Goal: Information Seeking & Learning: Learn about a topic

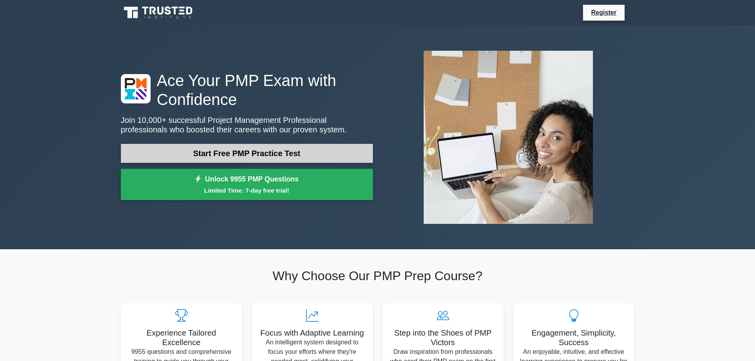
click at [254, 155] on link "Start Free PMP Practice Test" at bounding box center [247, 153] width 252 height 19
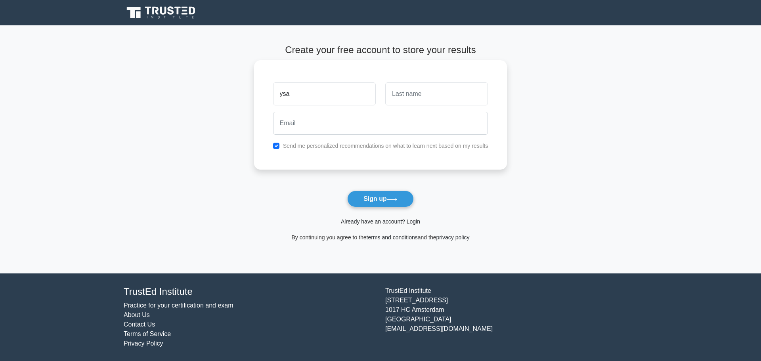
type input "ysa"
type input "jdkdjk"
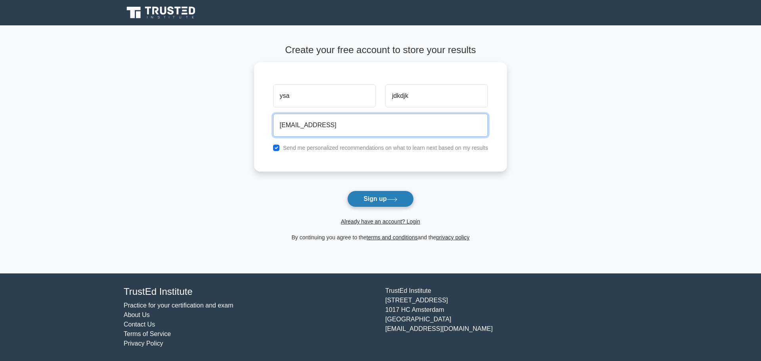
type input "ysws@sdhskd.cds"
click at [373, 199] on button "Sign up" at bounding box center [380, 199] width 67 height 17
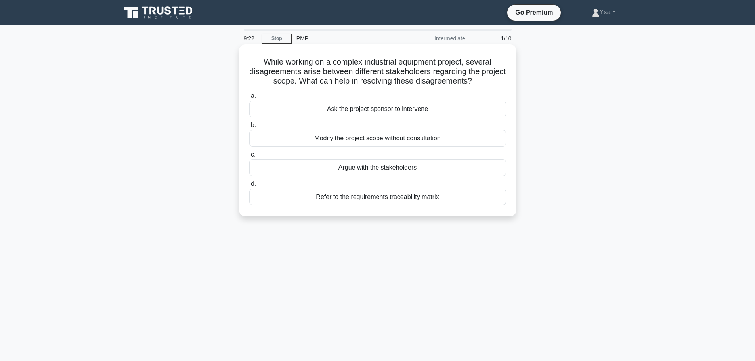
click at [395, 199] on div "Refer to the requirements traceability matrix" at bounding box center [377, 197] width 257 height 17
click at [249, 187] on input "d. Refer to the requirements traceability matrix" at bounding box center [249, 184] width 0 height 5
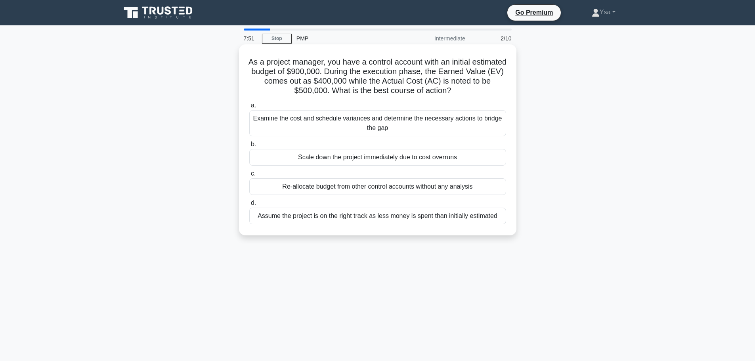
click at [340, 127] on div "Examine the cost and schedule variances and determine the necessary actions to …" at bounding box center [377, 123] width 257 height 26
click at [249, 108] on input "a. Examine the cost and schedule variances and determine the necessary actions …" at bounding box center [249, 105] width 0 height 5
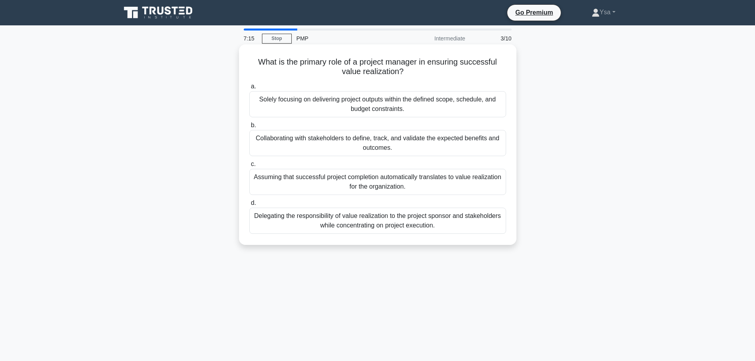
click at [362, 144] on div "Collaborating with stakeholders to define, track, and validate the expected ben…" at bounding box center [377, 143] width 257 height 26
click at [249, 128] on input "b. Collaborating with stakeholders to define, track, and validate the expected …" at bounding box center [249, 125] width 0 height 5
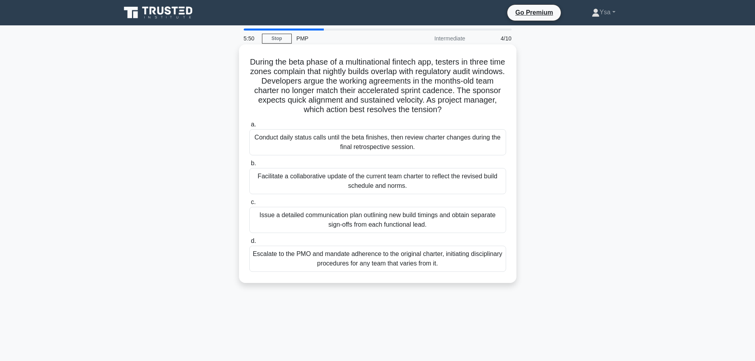
click at [445, 263] on div "Escalate to the PMO and mandate adherence to the original charter, initiating d…" at bounding box center [377, 259] width 257 height 26
click at [249, 244] on input "d. Escalate to the PMO and mandate adherence to the original charter, initiatin…" at bounding box center [249, 241] width 0 height 5
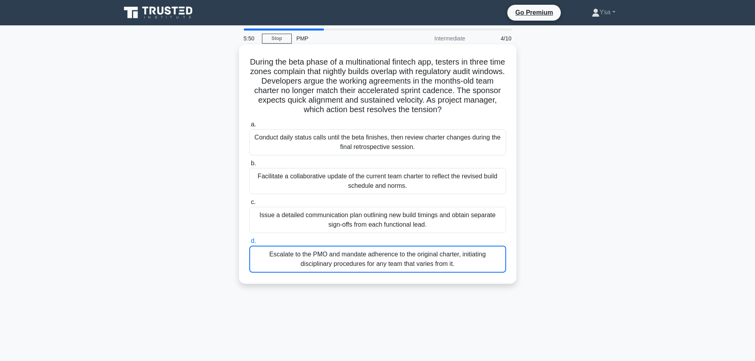
click at [445, 263] on div "5:50 Stop PMP Intermediate 4/10 During the beta phase of a multinational fintec…" at bounding box center [377, 227] width 523 height 397
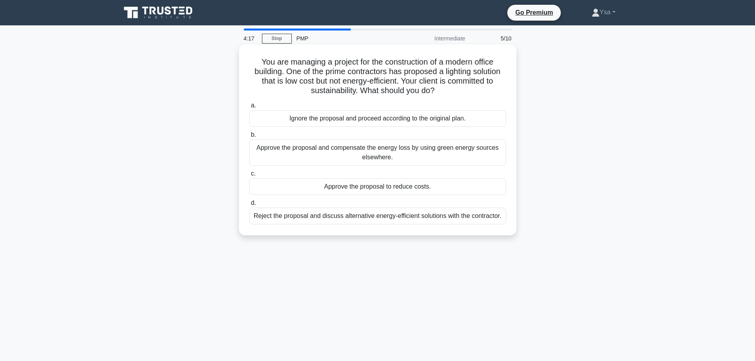
click at [385, 156] on div "Approve the proposal and compensate the energy loss by using green energy sourc…" at bounding box center [377, 153] width 257 height 26
click at [249, 138] on input "b. Approve the proposal and compensate the energy loss by using green energy so…" at bounding box center [249, 134] width 0 height 5
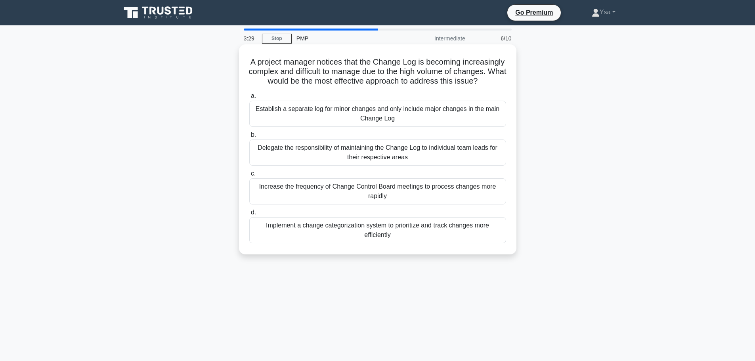
click at [397, 243] on div "Implement a change categorization system to prioritize and track changes more e…" at bounding box center [377, 230] width 257 height 26
click at [249, 215] on input "d. Implement a change categorization system to prioritize and track changes mor…" at bounding box center [249, 212] width 0 height 5
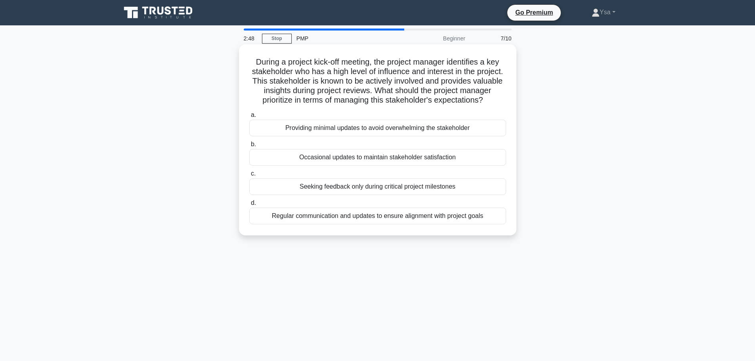
click at [367, 224] on div "Regular communication and updates to ensure alignment with project goals" at bounding box center [377, 216] width 257 height 17
click at [249, 206] on input "d. Regular communication and updates to ensure alignment with project goals" at bounding box center [249, 203] width 0 height 5
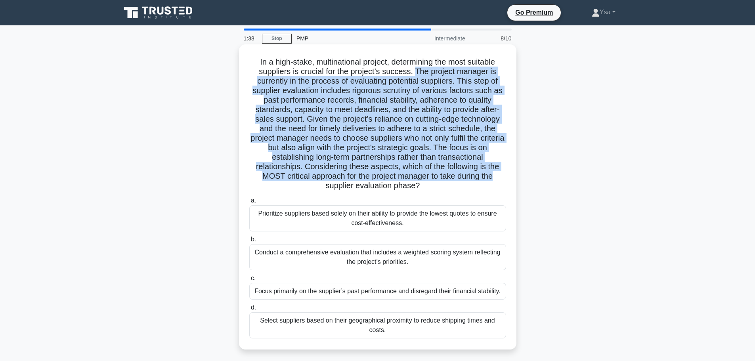
drag, startPoint x: 417, startPoint y: 71, endPoint x: 497, endPoint y: 179, distance: 134.1
click at [497, 179] on h5 "In a high-stake, multinational project, determining the most suitable suppliers…" at bounding box center [378, 124] width 259 height 134
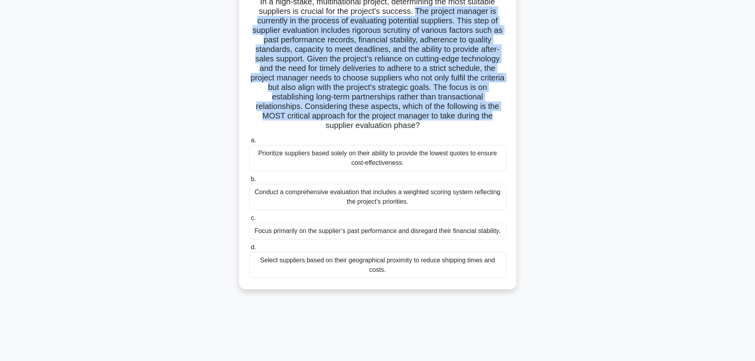
scroll to position [67, 0]
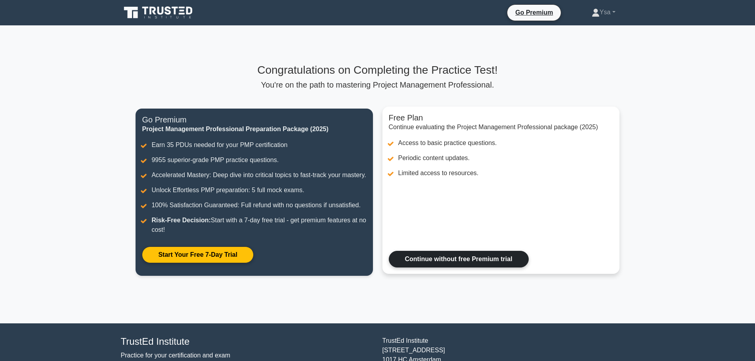
drag, startPoint x: 0, startPoint y: 0, endPoint x: 478, endPoint y: 268, distance: 547.9
click at [478, 268] on link "Continue without free Premium trial" at bounding box center [459, 259] width 140 height 17
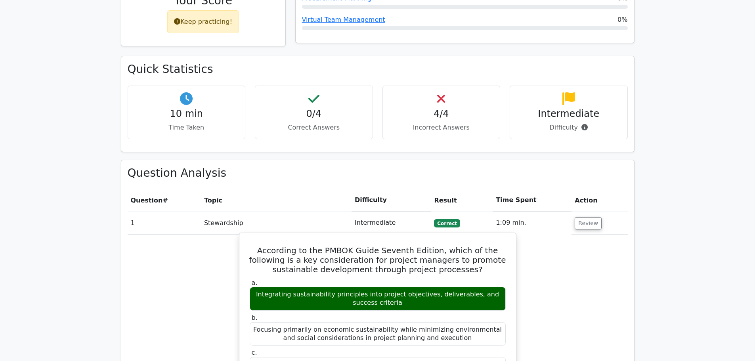
scroll to position [476, 0]
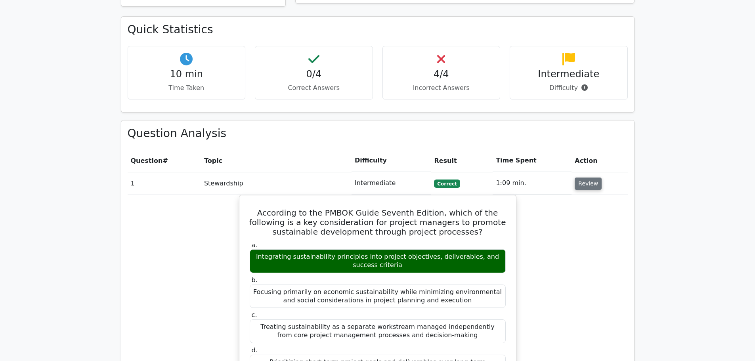
click at [592, 178] on button "Review" at bounding box center [588, 184] width 27 height 12
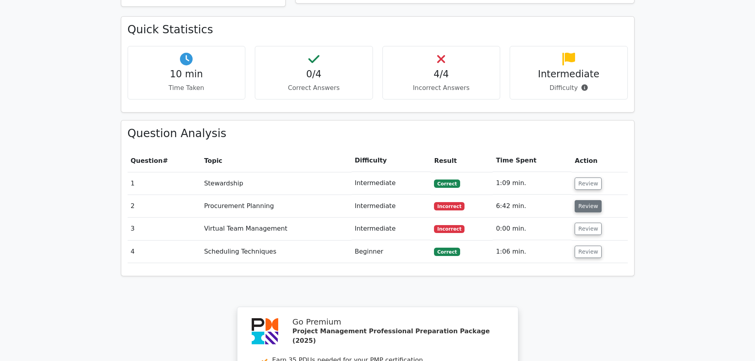
click at [590, 200] on button "Review" at bounding box center [588, 206] width 27 height 12
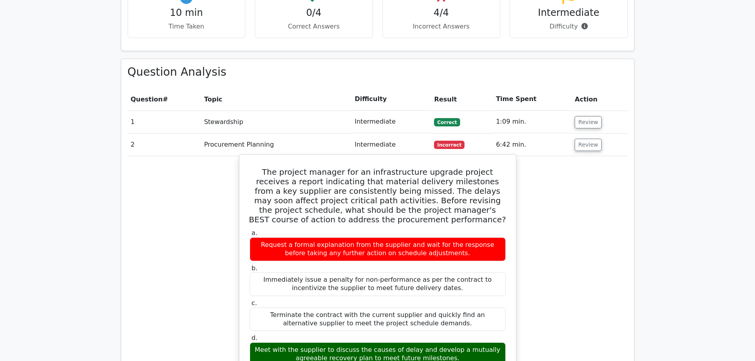
scroll to position [555, 0]
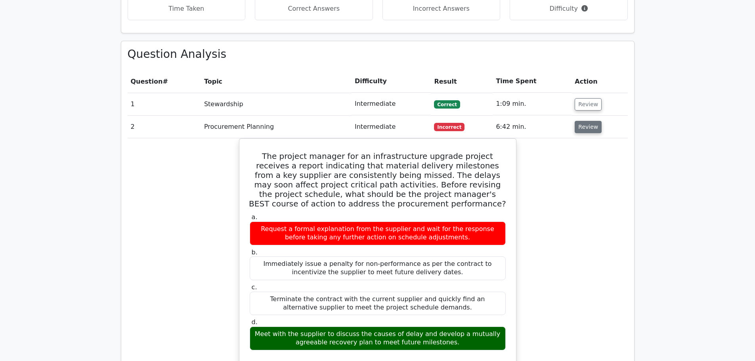
click at [589, 121] on button "Review" at bounding box center [588, 127] width 27 height 12
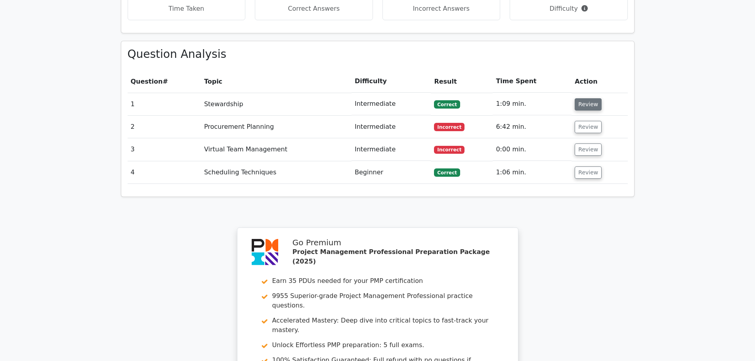
click at [588, 98] on button "Review" at bounding box center [588, 104] width 27 height 12
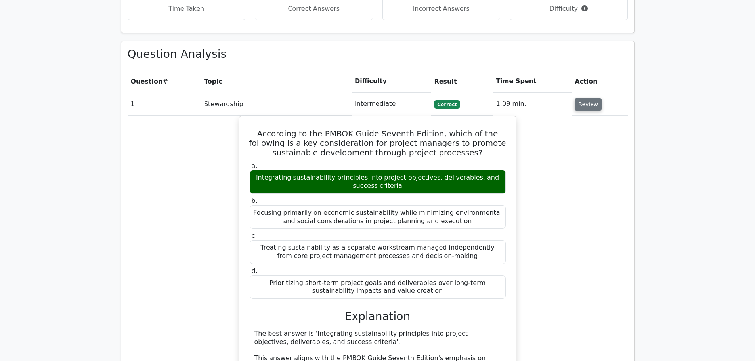
click at [588, 98] on button "Review" at bounding box center [588, 104] width 27 height 12
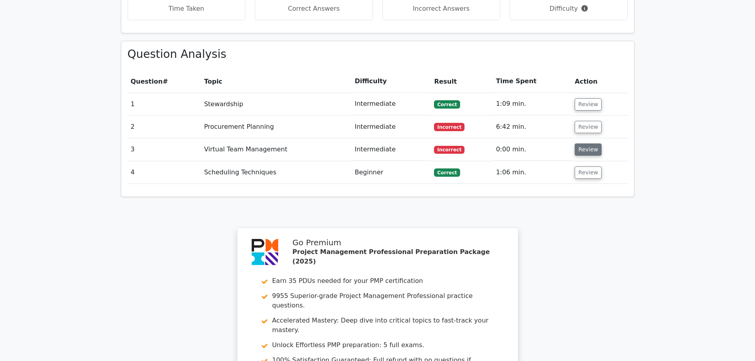
click at [592, 144] on button "Review" at bounding box center [588, 150] width 27 height 12
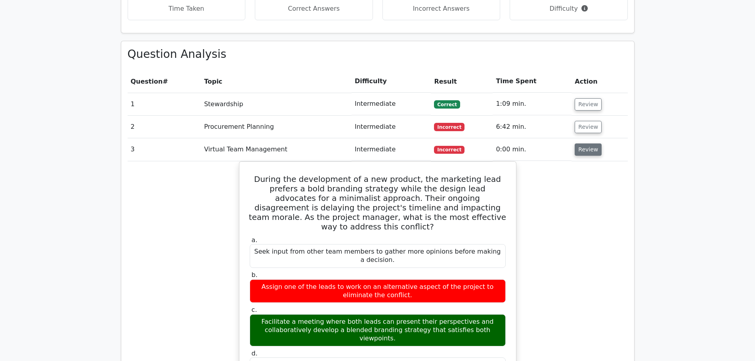
click at [585, 144] on button "Review" at bounding box center [588, 150] width 27 height 12
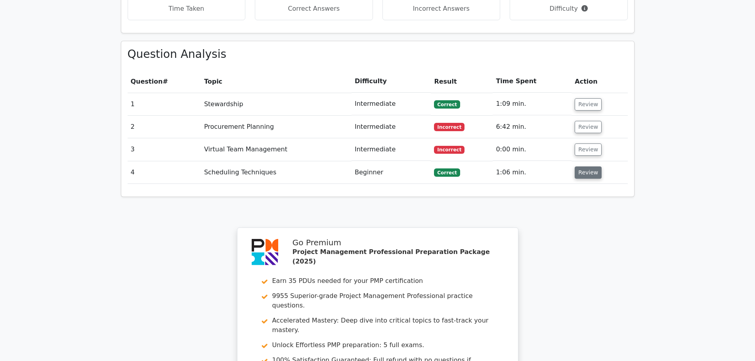
click at [586, 167] on button "Review" at bounding box center [588, 173] width 27 height 12
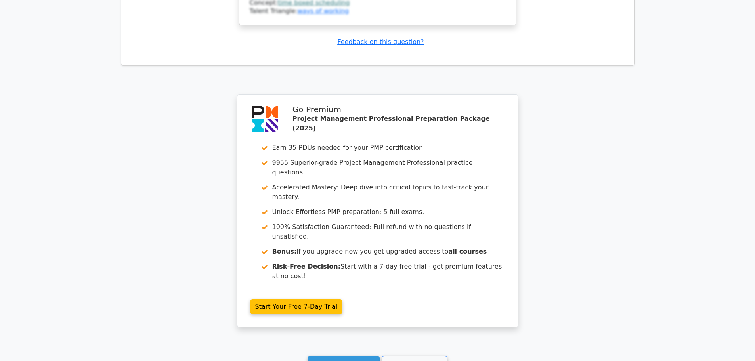
scroll to position [1190, 0]
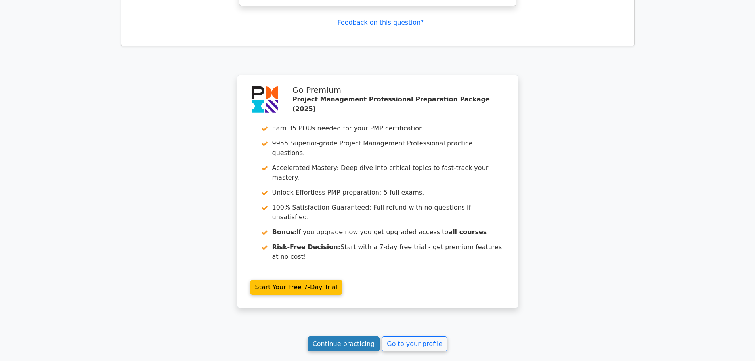
click at [341, 337] on link "Continue practicing" at bounding box center [344, 344] width 73 height 15
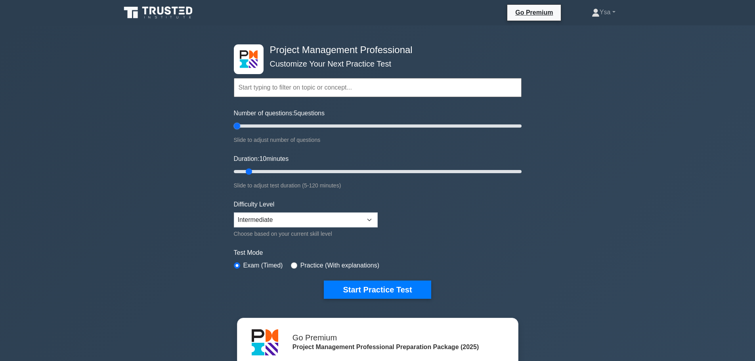
drag, startPoint x: 243, startPoint y: 125, endPoint x: 239, endPoint y: 125, distance: 4.4
type input "5"
click at [239, 125] on input "Number of questions: 5 questions" at bounding box center [378, 126] width 288 height 10
click at [249, 171] on input "Duration: 10 minutes" at bounding box center [378, 172] width 288 height 10
drag, startPoint x: 249, startPoint y: 171, endPoint x: 225, endPoint y: 169, distance: 23.9
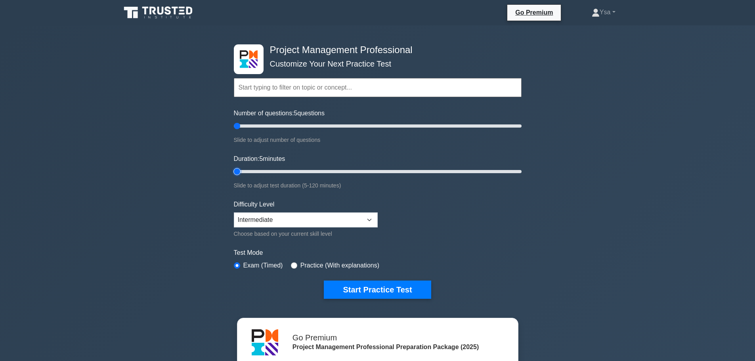
type input "5"
click at [234, 169] on input "Duration: 5 minutes" at bounding box center [378, 172] width 288 height 10
click at [277, 224] on select "Beginner Intermediate Expert" at bounding box center [306, 220] width 144 height 15
select select "expert"
click at [234, 213] on select "Beginner Intermediate Expert" at bounding box center [306, 220] width 144 height 15
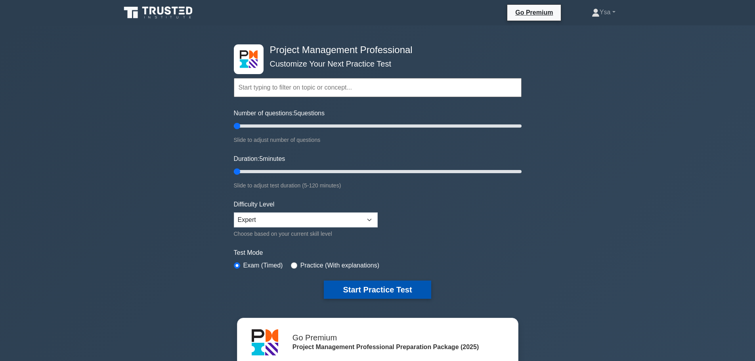
click at [374, 289] on button "Start Practice Test" at bounding box center [377, 290] width 107 height 18
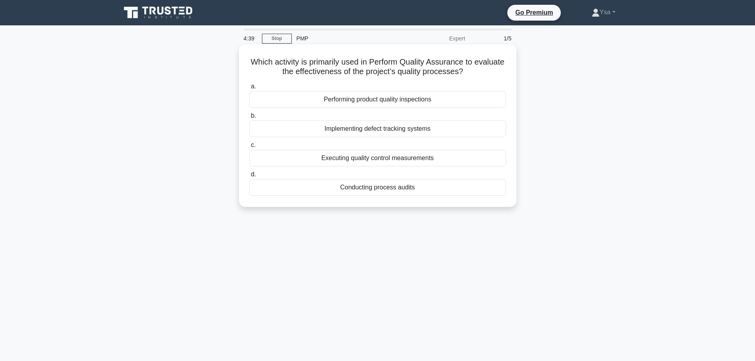
click at [368, 163] on div "Executing quality control measurements" at bounding box center [377, 158] width 257 height 17
click at [249, 148] on input "c. Executing quality control measurements" at bounding box center [249, 145] width 0 height 5
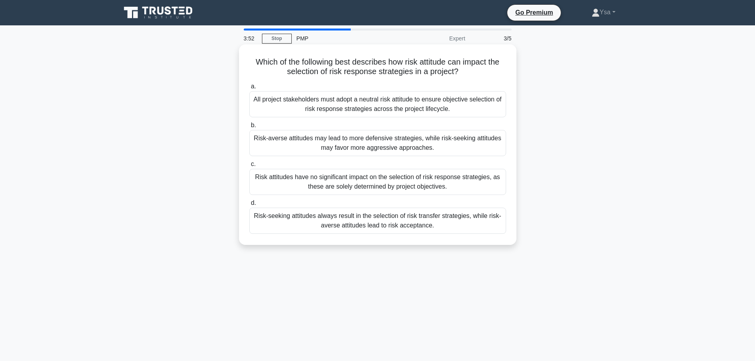
click at [444, 107] on div "All project stakeholders must adopt a neutral risk attitude to ensure objective…" at bounding box center [377, 104] width 257 height 26
click at [249, 89] on input "a. All project stakeholders must adopt a neutral risk attitude to ensure object…" at bounding box center [249, 86] width 0 height 5
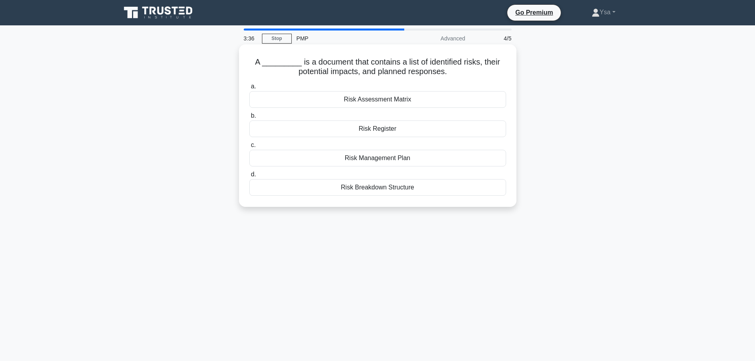
click at [377, 100] on div "Risk Assessment Matrix" at bounding box center [377, 99] width 257 height 17
click at [249, 89] on input "a. Risk Assessment Matrix" at bounding box center [249, 86] width 0 height 5
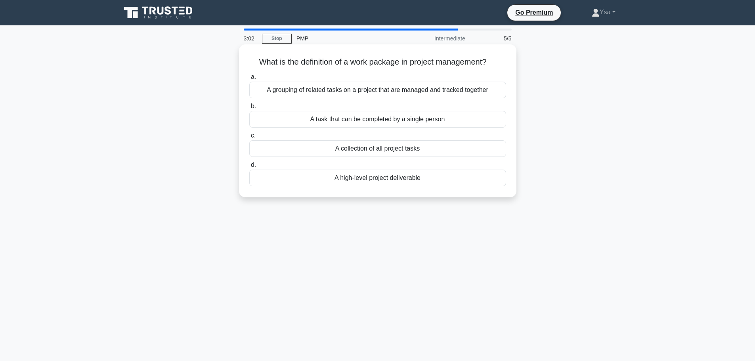
click at [387, 151] on div "A collection of all project tasks" at bounding box center [377, 148] width 257 height 17
click at [249, 138] on input "c. A collection of all project tasks" at bounding box center [249, 135] width 0 height 5
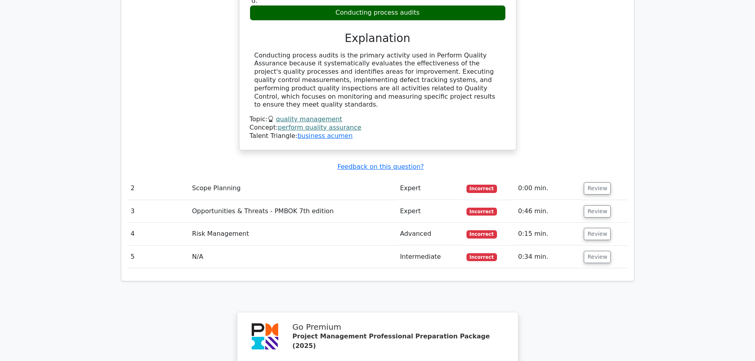
scroll to position [793, 0]
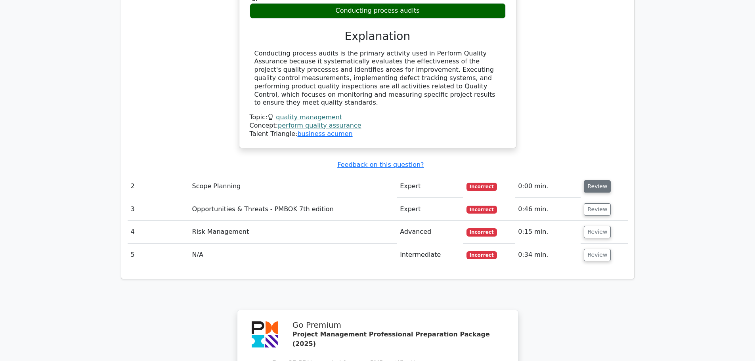
click at [591, 180] on button "Review" at bounding box center [597, 186] width 27 height 12
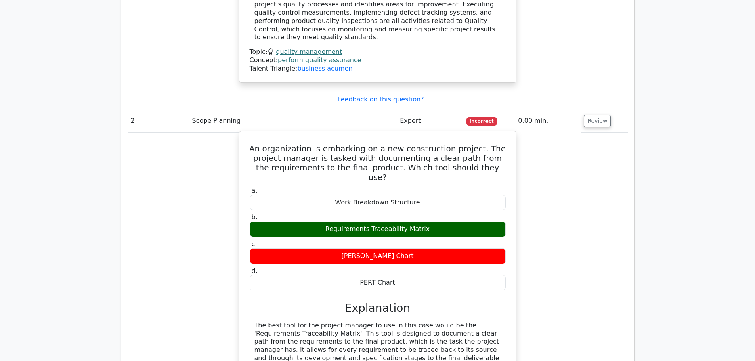
scroll to position [872, 0]
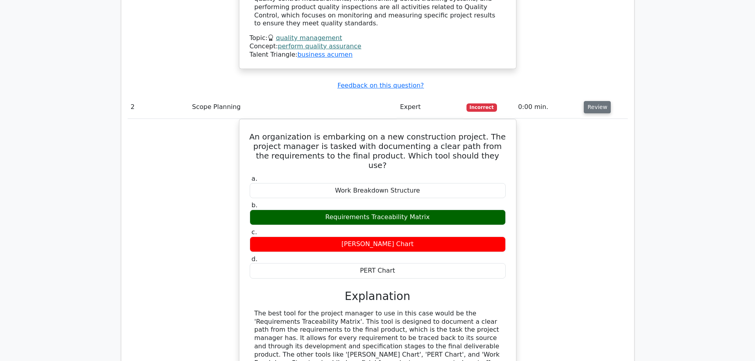
click at [596, 101] on button "Review" at bounding box center [597, 107] width 27 height 12
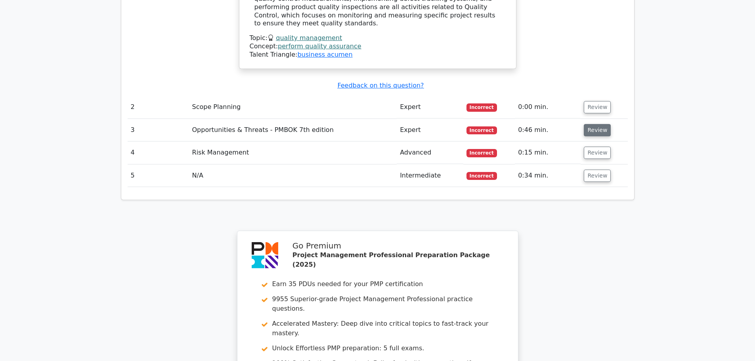
click at [590, 124] on button "Review" at bounding box center [597, 130] width 27 height 12
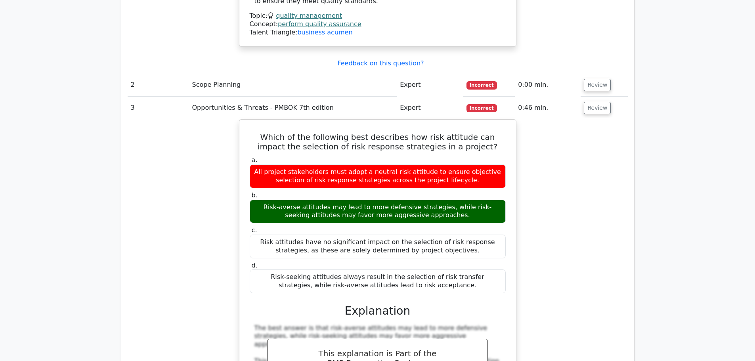
scroll to position [912, 0]
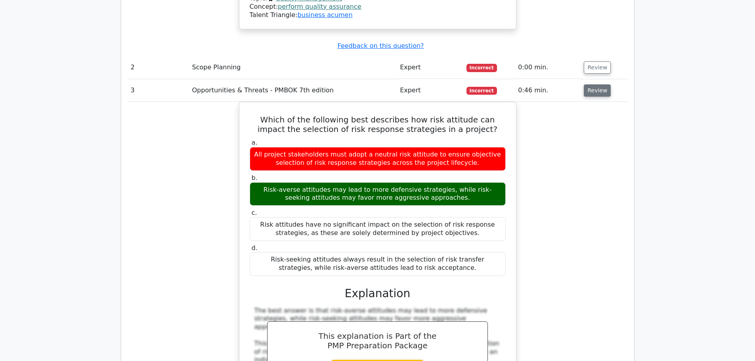
click at [601, 84] on button "Review" at bounding box center [597, 90] width 27 height 12
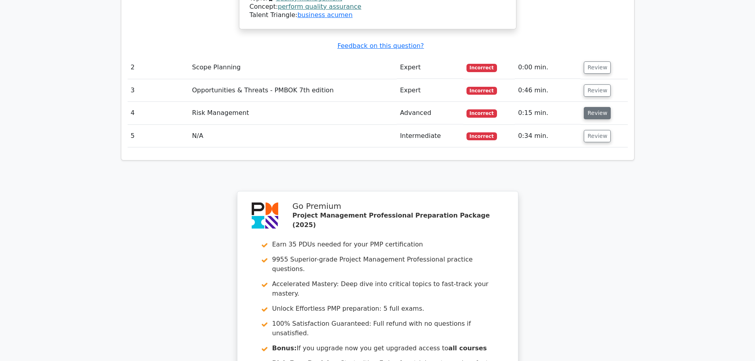
click at [604, 107] on button "Review" at bounding box center [597, 113] width 27 height 12
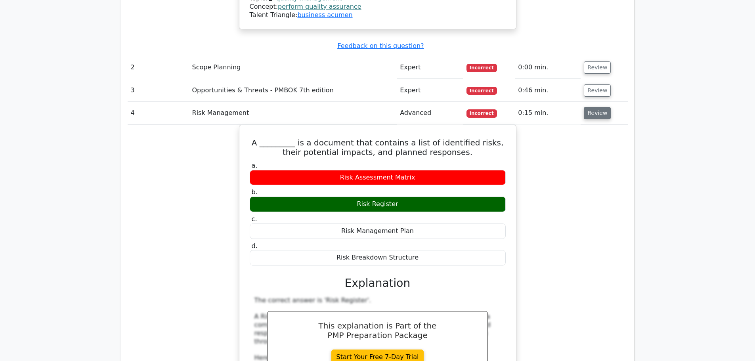
click at [601, 107] on button "Review" at bounding box center [597, 113] width 27 height 12
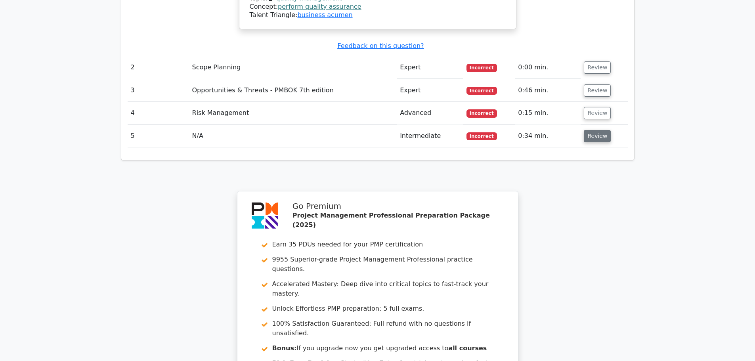
click at [594, 130] on button "Review" at bounding box center [597, 136] width 27 height 12
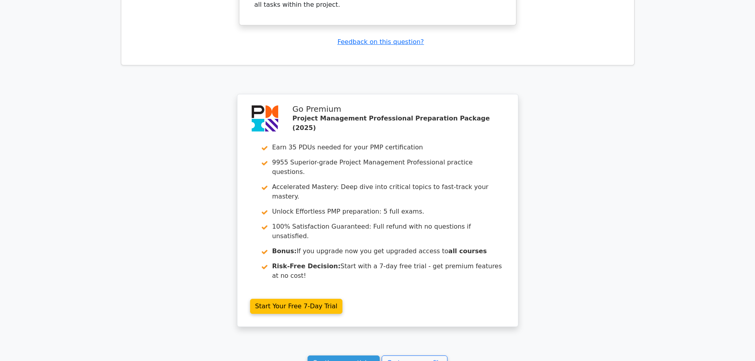
scroll to position [1341, 0]
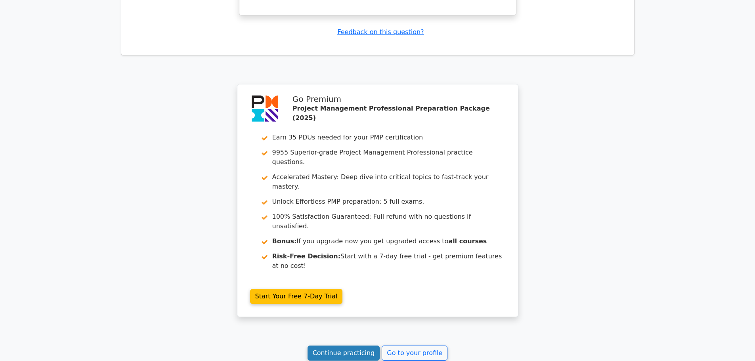
click at [362, 346] on link "Continue practicing" at bounding box center [344, 353] width 73 height 15
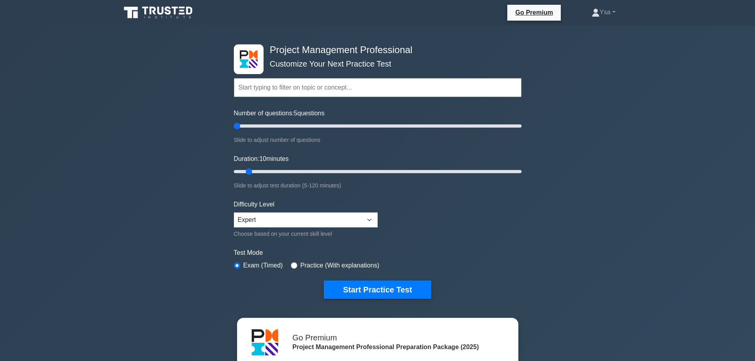
drag, startPoint x: 243, startPoint y: 124, endPoint x: 223, endPoint y: 125, distance: 20.2
type input "5"
click at [234, 125] on input "Number of questions: 5 questions" at bounding box center [378, 126] width 288 height 10
drag, startPoint x: 251, startPoint y: 171, endPoint x: 195, endPoint y: 178, distance: 55.9
type input "5"
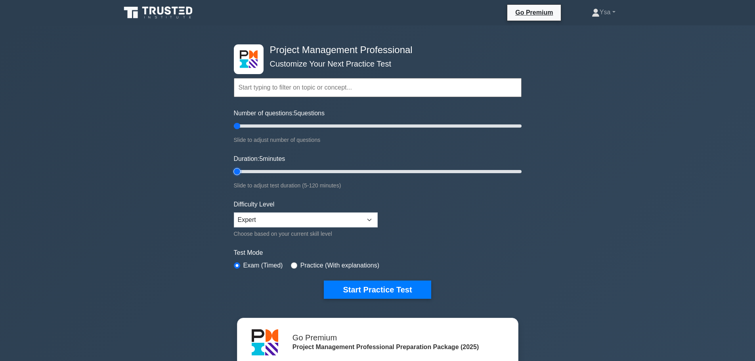
click at [234, 176] on input "Duration: 5 minutes" at bounding box center [378, 172] width 288 height 10
click at [275, 220] on select "Beginner Intermediate Expert" at bounding box center [306, 220] width 144 height 15
click at [359, 291] on button "Start Practice Test" at bounding box center [377, 290] width 107 height 18
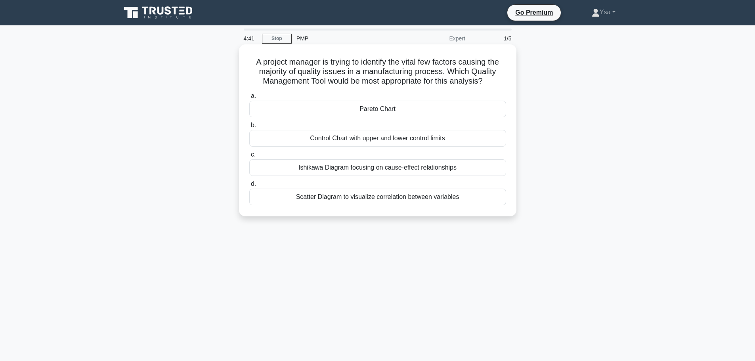
click at [470, 113] on div "Pareto Chart" at bounding box center [377, 109] width 257 height 17
click at [249, 99] on input "a. Pareto Chart" at bounding box center [249, 96] width 0 height 5
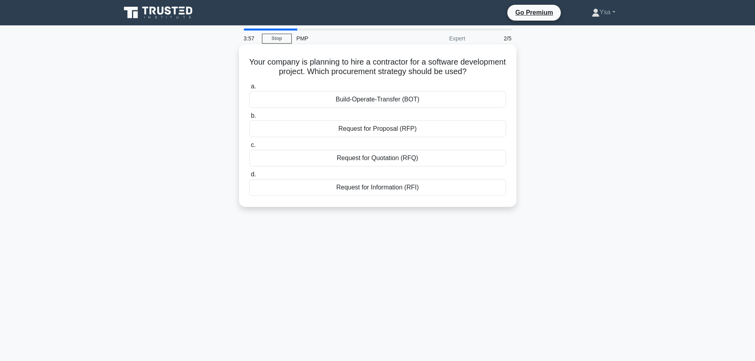
click at [412, 131] on div "Request for Proposal (RFP)" at bounding box center [377, 129] width 257 height 17
click at [249, 119] on input "b. Request for Proposal (RFP)" at bounding box center [249, 115] width 0 height 5
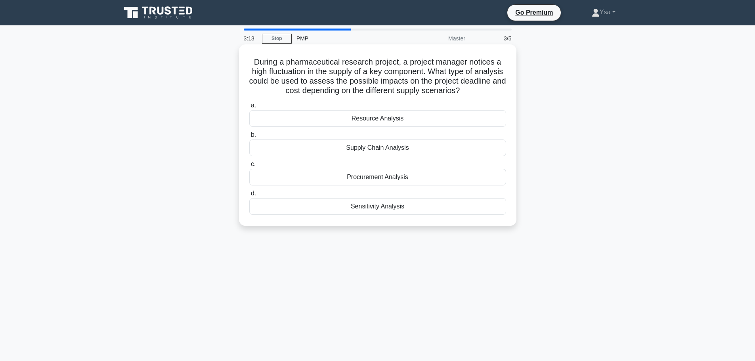
click at [438, 210] on div "Sensitivity Analysis" at bounding box center [377, 206] width 257 height 17
click at [249, 196] on input "d. Sensitivity Analysis" at bounding box center [249, 193] width 0 height 5
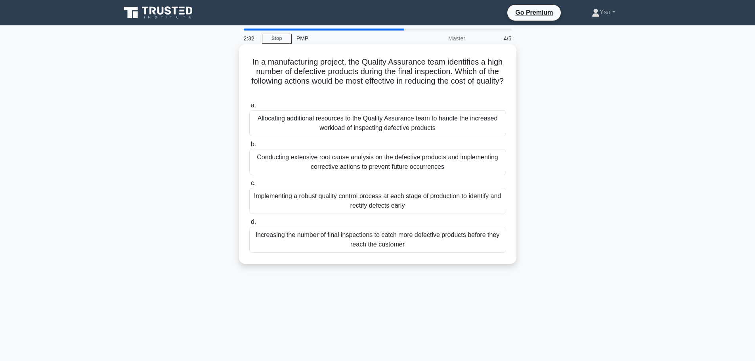
click at [400, 169] on div "Conducting extensive root cause analysis on the defective products and implemen…" at bounding box center [377, 162] width 257 height 26
click at [249, 147] on input "b. Conducting extensive root cause analysis on the defective products and imple…" at bounding box center [249, 144] width 0 height 5
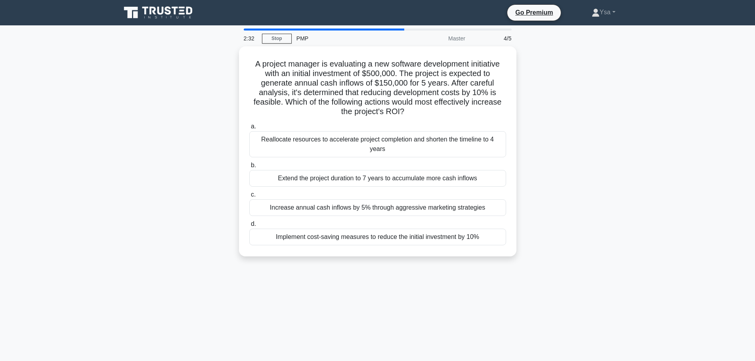
click at [400, 170] on div "Extend the project duration to 7 years to accumulate more cash inflows" at bounding box center [377, 178] width 257 height 17
click at [249, 168] on input "b. Extend the project duration to 7 years to accumulate more cash inflows" at bounding box center [249, 165] width 0 height 5
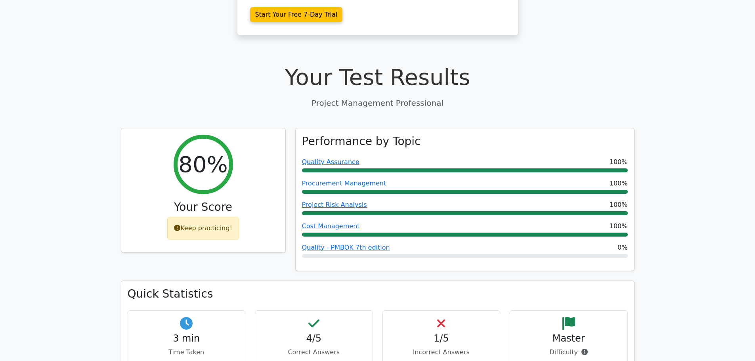
scroll to position [317, 0]
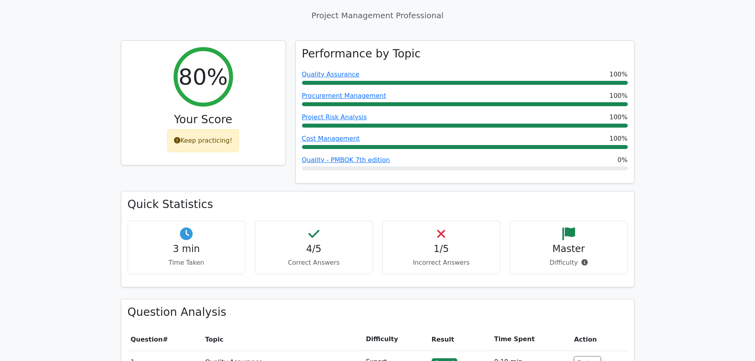
click at [325, 243] on h4 "4/5" at bounding box center [314, 248] width 105 height 11
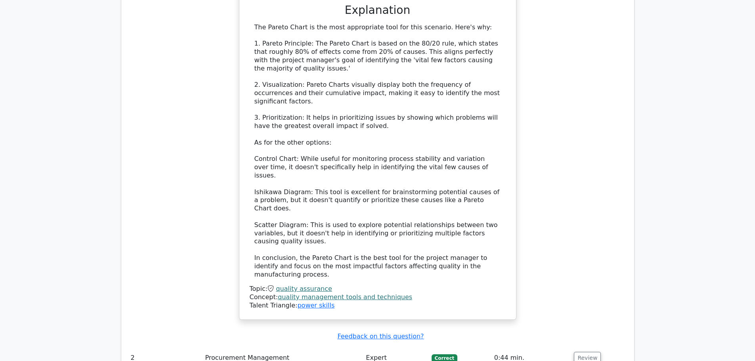
scroll to position [872, 0]
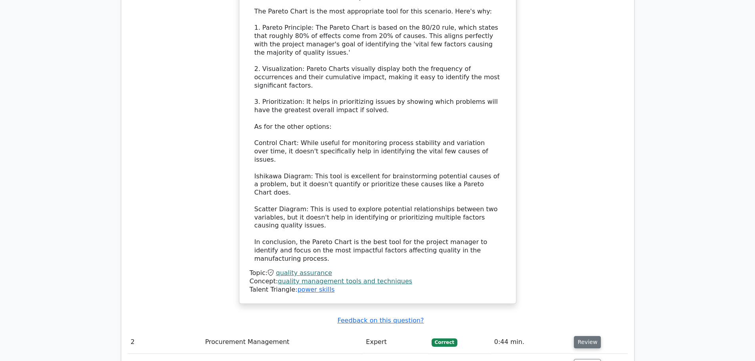
click at [587, 336] on button "Review" at bounding box center [587, 342] width 27 height 12
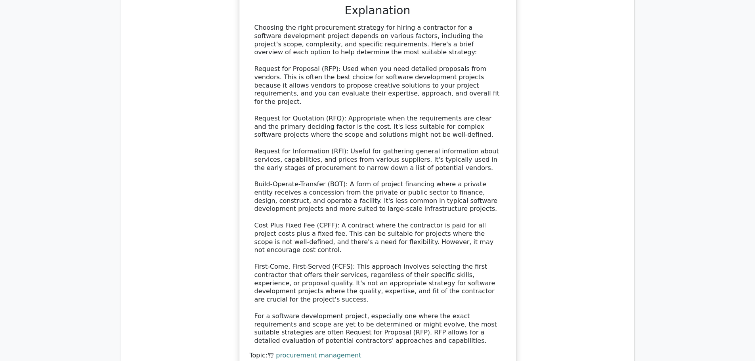
scroll to position [1388, 0]
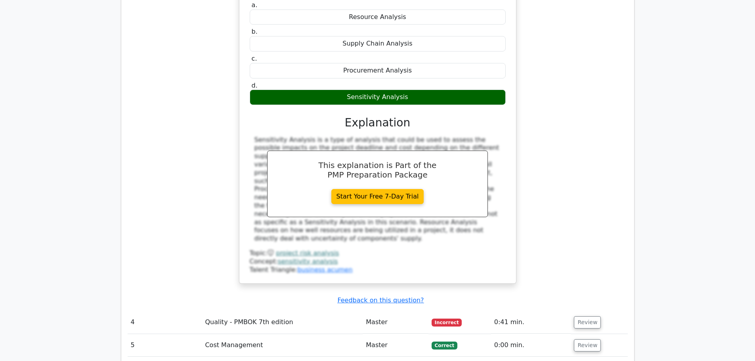
scroll to position [1903, 0]
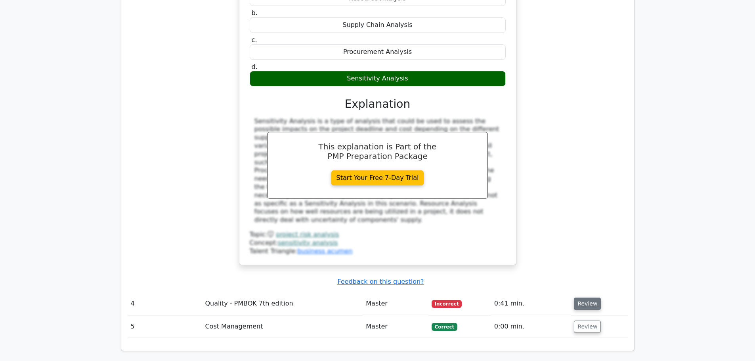
click at [587, 298] on button "Review" at bounding box center [587, 304] width 27 height 12
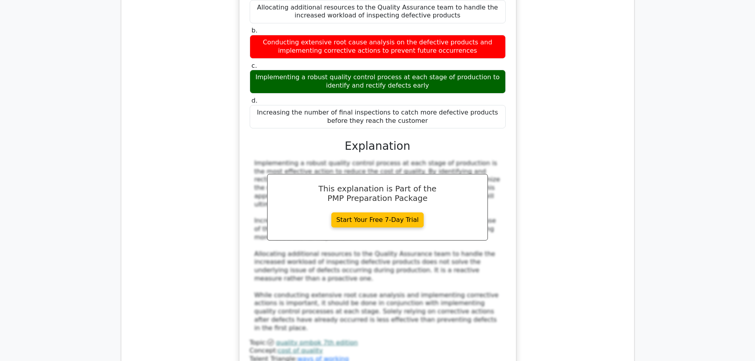
scroll to position [2300, 0]
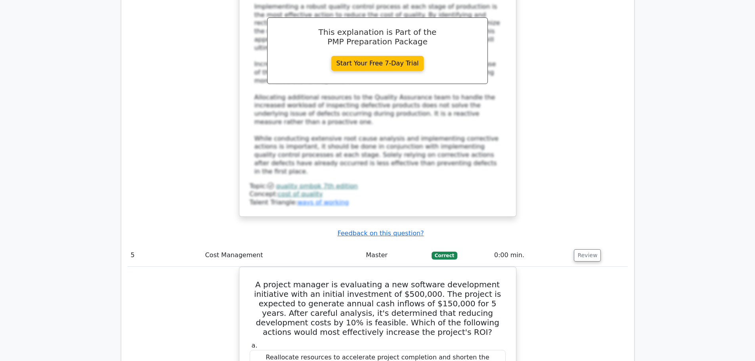
scroll to position [2458, 0]
